Goal: Task Accomplishment & Management: Use online tool/utility

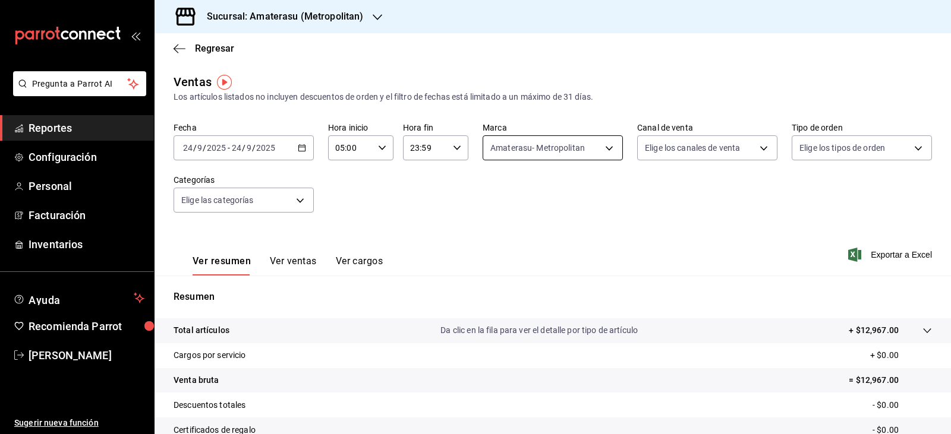
click at [515, 149] on body "Pregunta a Parrot AI Reportes Configuración Personal Facturación Inventarios Ay…" at bounding box center [475, 217] width 951 height 434
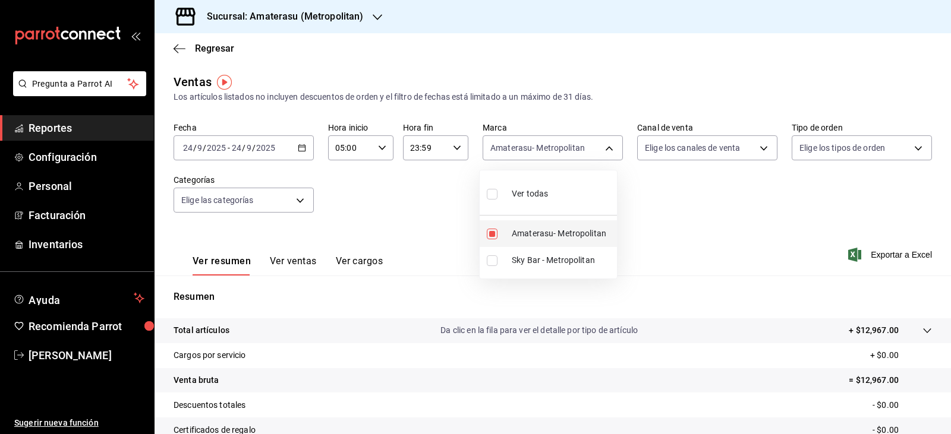
click at [510, 235] on li "Amaterasu- Metropolitan" at bounding box center [547, 233] width 137 height 27
checkbox input "false"
click at [510, 235] on li "Amaterasu- Metropolitan" at bounding box center [547, 233] width 137 height 27
type input "e4cd7fcb-d45b-43ae-a99f-ad4ccfcd9032"
checkbox input "true"
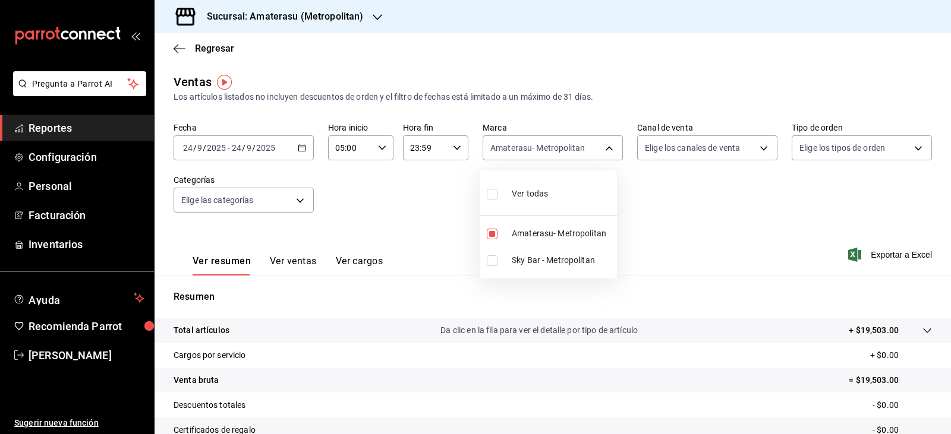
click at [472, 235] on div at bounding box center [475, 217] width 951 height 434
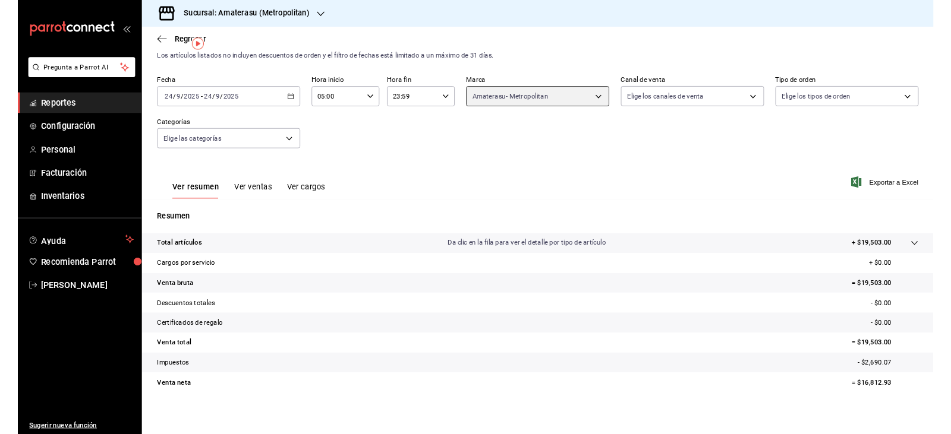
scroll to position [28, 0]
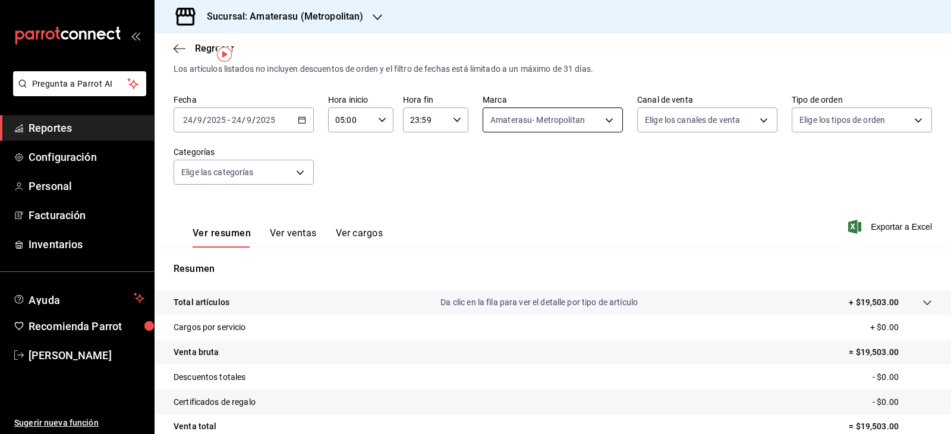
click at [541, 119] on body "Pregunta a Parrot AI Reportes Configuración Personal Facturación Inventarios Ay…" at bounding box center [475, 217] width 951 height 434
click at [518, 200] on span "Amaterasu- Metropolitan" at bounding box center [562, 206] width 100 height 12
checkbox input "false"
click at [518, 203] on span "Amaterasu- Metropolitan" at bounding box center [562, 206] width 100 height 12
type input "e4cd7fcb-d45b-43ae-a99f-ad4ccfcd9032"
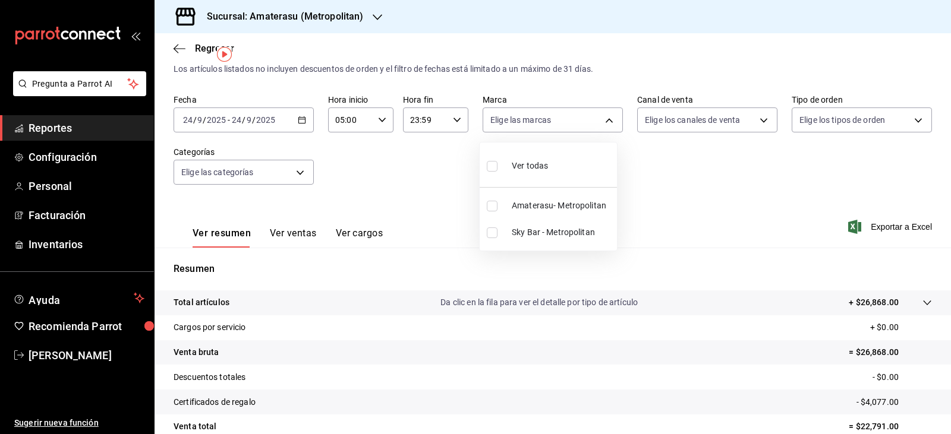
checkbox input "true"
click at [628, 204] on div at bounding box center [475, 217] width 951 height 434
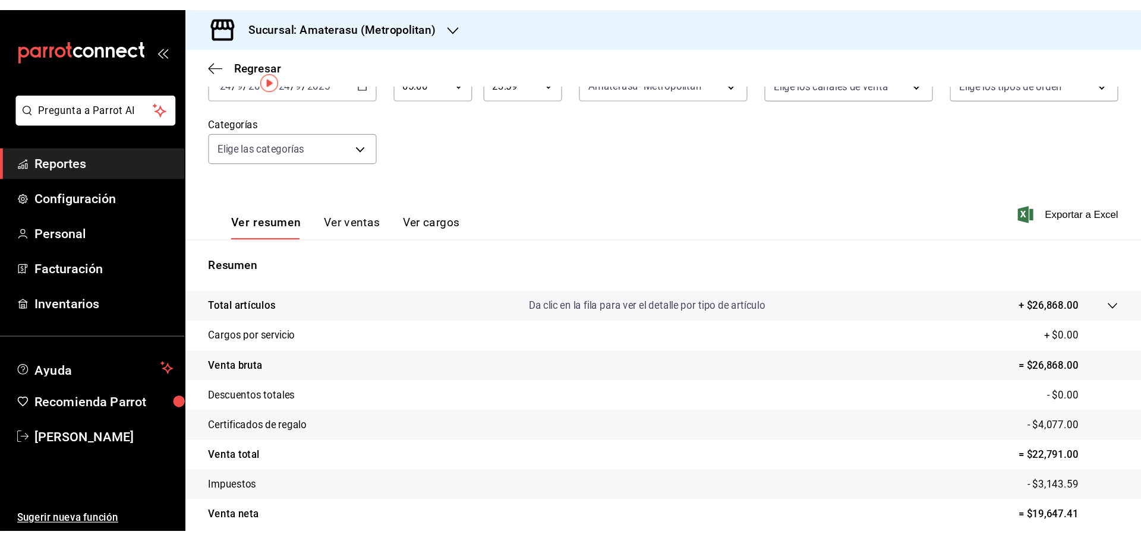
scroll to position [16, 0]
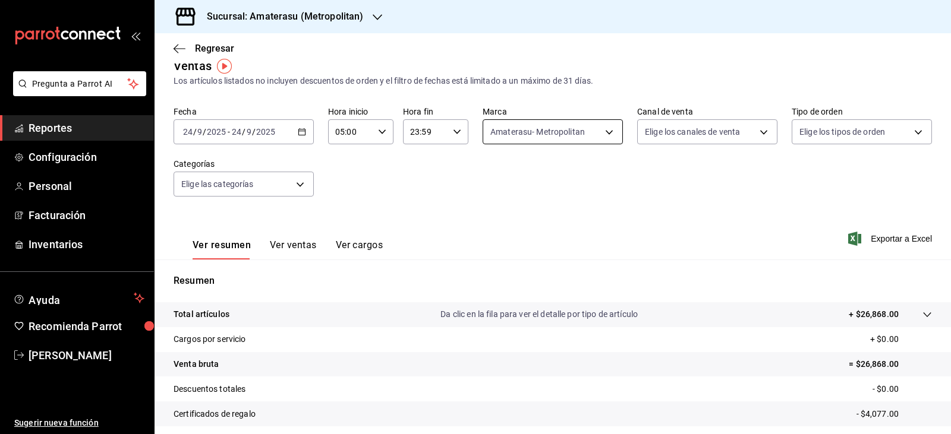
click at [497, 130] on body "Pregunta a Parrot AI Reportes Configuración Personal Facturación Inventarios Ay…" at bounding box center [475, 217] width 951 height 434
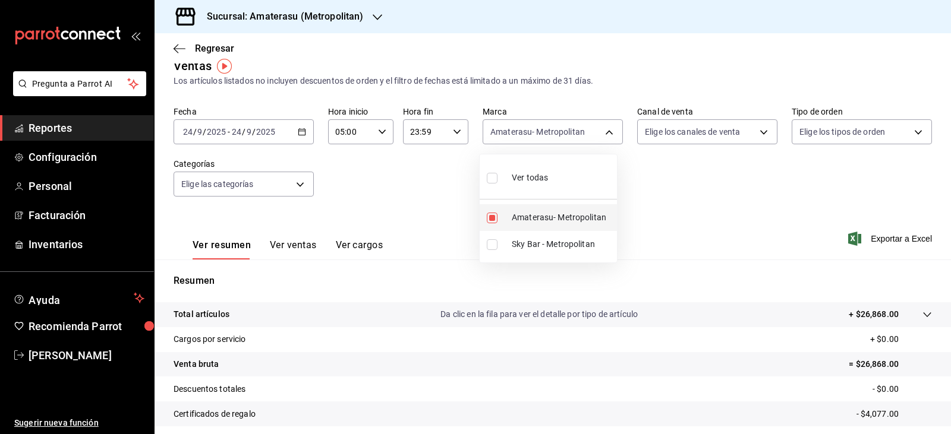
click at [495, 219] on input "checkbox" at bounding box center [492, 218] width 11 height 11
checkbox input "false"
click at [494, 250] on input "checkbox" at bounding box center [492, 244] width 11 height 11
checkbox input "true"
type input "f3afaab8-8c3d-4e49-a299-af9bdf6027b2"
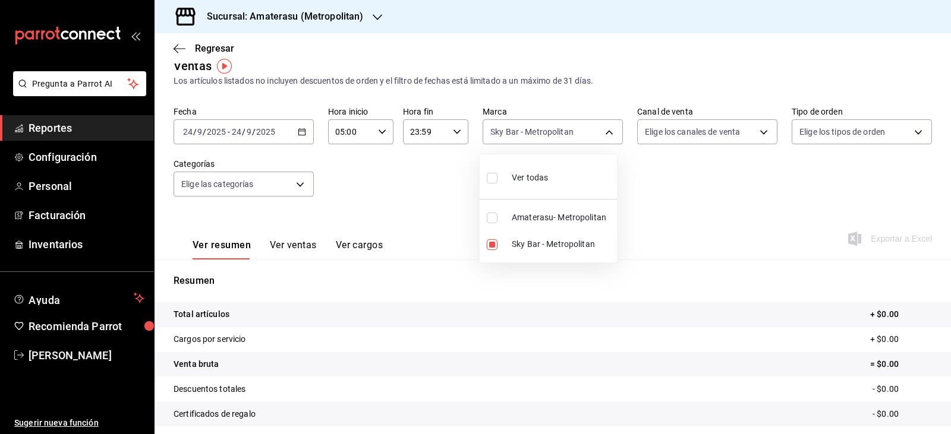
click at [641, 248] on div at bounding box center [475, 217] width 951 height 434
